Goal: Task Accomplishment & Management: Manage account settings

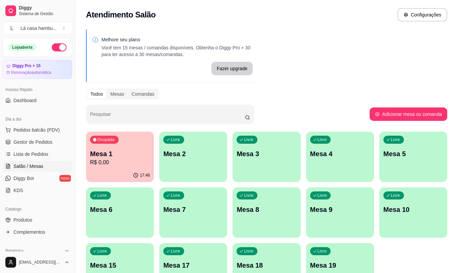
click at [102, 162] on p "R$ 0,00" at bounding box center [120, 163] width 60 height 8
click at [29, 153] on span "Lista de Pedidos" at bounding box center [30, 154] width 35 height 7
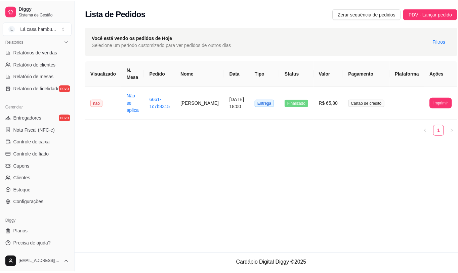
scroll to position [210, 0]
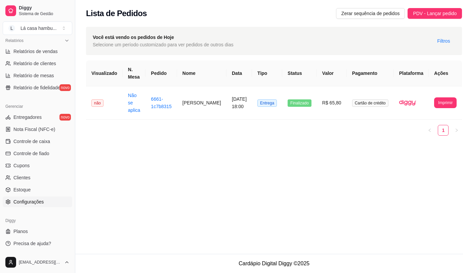
click at [36, 201] on span "Configurações" at bounding box center [28, 202] width 30 height 7
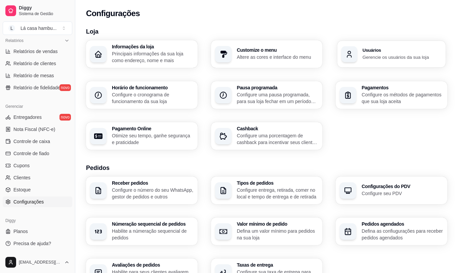
click at [380, 60] on p "Gerencie os usuários da sua loja" at bounding box center [402, 57] width 79 height 6
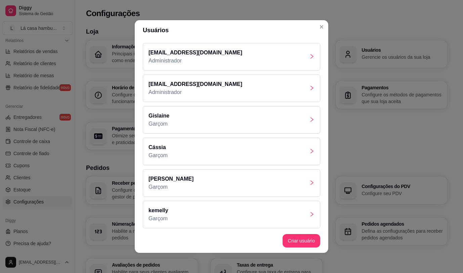
click at [301, 183] on div "[PERSON_NAME]" at bounding box center [231, 183] width 177 height 28
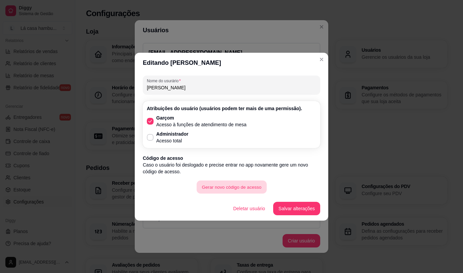
click at [239, 188] on button "Gerar novo código de acesso" at bounding box center [232, 186] width 70 height 13
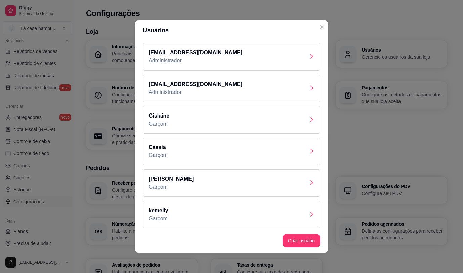
click at [314, 23] on header "Usuários" at bounding box center [232, 30] width 194 height 20
click at [325, 29] on header "Usuários" at bounding box center [232, 30] width 194 height 20
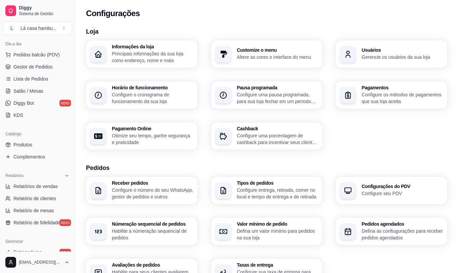
scroll to position [42, 0]
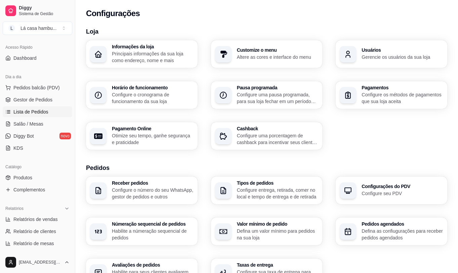
click at [34, 116] on link "Lista de Pedidos" at bounding box center [38, 112] width 70 height 11
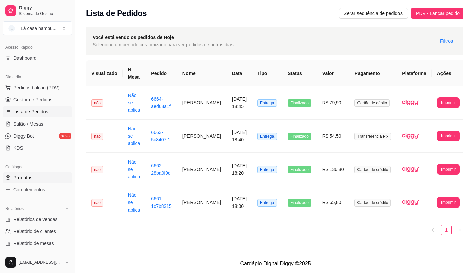
click at [48, 177] on link "Produtos" at bounding box center [38, 177] width 70 height 11
drag, startPoint x: 48, startPoint y: 177, endPoint x: 44, endPoint y: 184, distance: 8.0
click at [46, 180] on link "Produtos" at bounding box center [38, 177] width 70 height 11
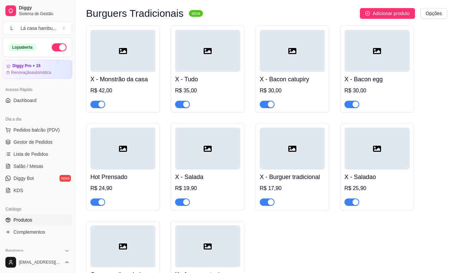
scroll to position [2655, 0]
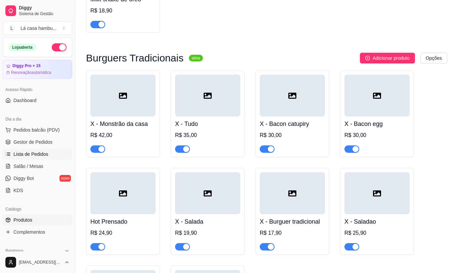
click at [45, 152] on span "Lista de Pedidos" at bounding box center [30, 154] width 35 height 7
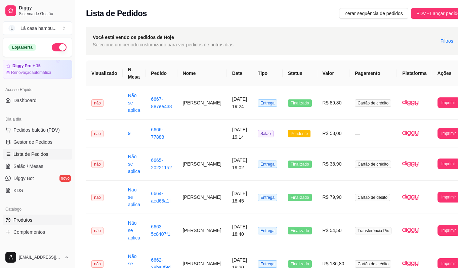
click at [27, 219] on span "Produtos" at bounding box center [22, 220] width 19 height 7
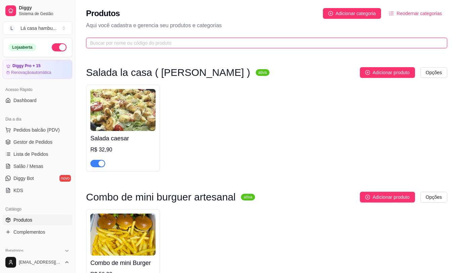
click at [126, 45] on input "text" at bounding box center [264, 42] width 348 height 7
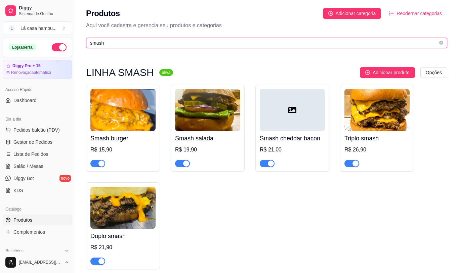
click at [123, 42] on input "smash" at bounding box center [264, 42] width 348 height 7
type input "s"
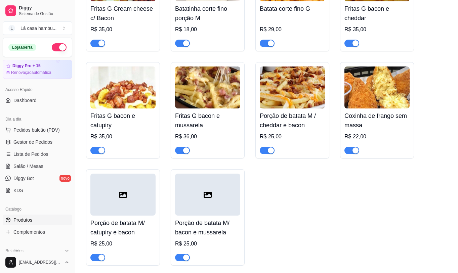
scroll to position [739, 0]
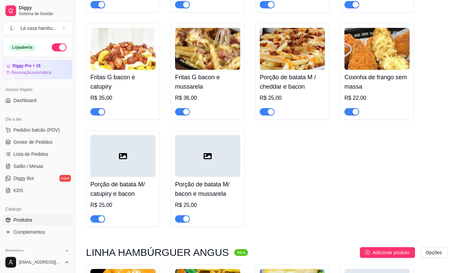
click at [354, 114] on div "button" at bounding box center [355, 112] width 6 height 6
click at [28, 154] on span "Lista de Pedidos" at bounding box center [30, 154] width 35 height 7
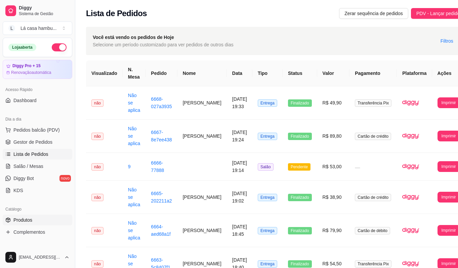
click at [27, 218] on span "Produtos" at bounding box center [22, 220] width 19 height 7
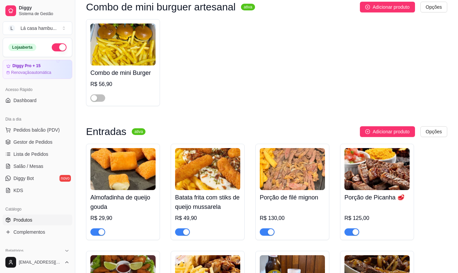
scroll to position [202, 0]
